Goal: Download file/media

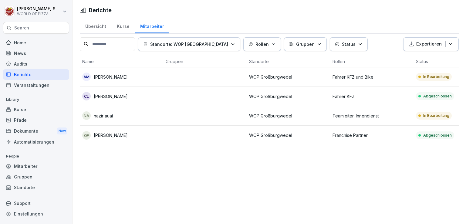
click at [28, 128] on div "Dokumente New" at bounding box center [36, 130] width 66 height 11
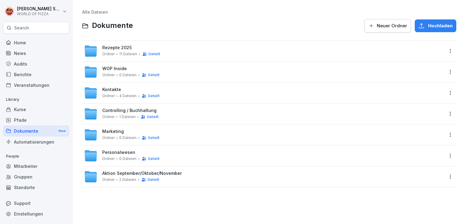
click at [108, 88] on span "Kontakte" at bounding box center [111, 89] width 19 height 5
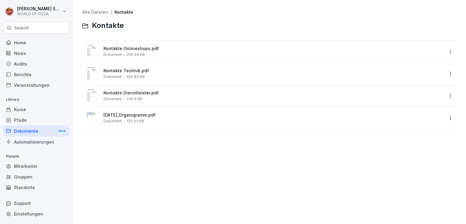
click at [121, 74] on div "Kontakte Technik.pdf Dokument 254.83 KB" at bounding box center [274, 73] width 340 height 11
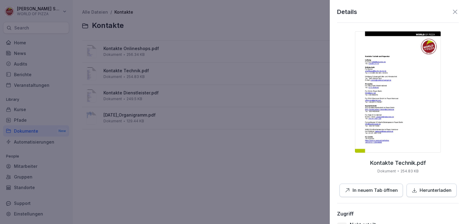
click at [373, 189] on p "In neuem Tab öffnen" at bounding box center [375, 190] width 45 height 7
click at [453, 12] on icon at bounding box center [455, 12] width 4 height 4
